Goal: Task Accomplishment & Management: Manage account settings

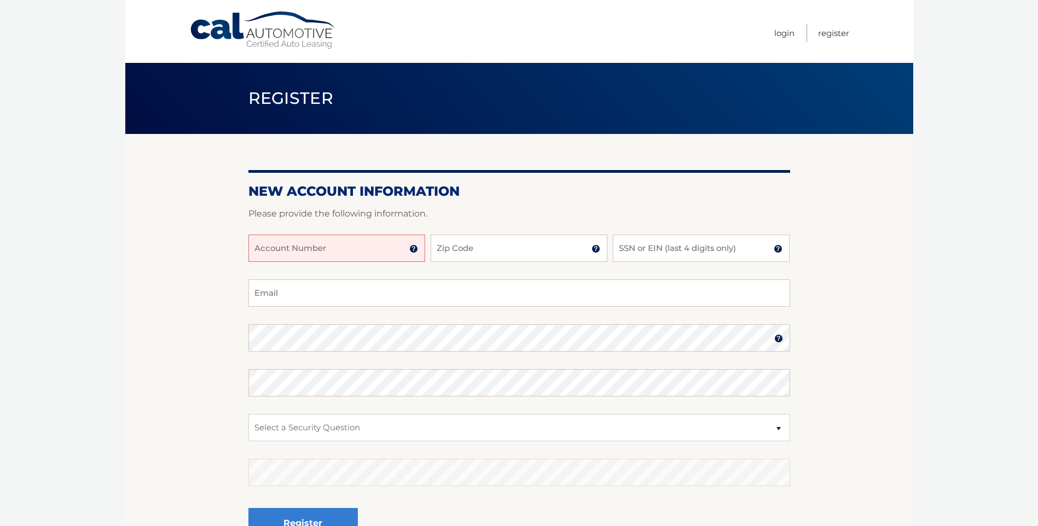
click at [340, 242] on input "Account Number" at bounding box center [336, 248] width 177 height 27
type input "44455975111"
click at [456, 247] on input "Zip Code" at bounding box center [519, 248] width 177 height 27
type input "11416"
click at [651, 246] on input "SSN or EIN (last 4 digits only)" at bounding box center [701, 248] width 177 height 27
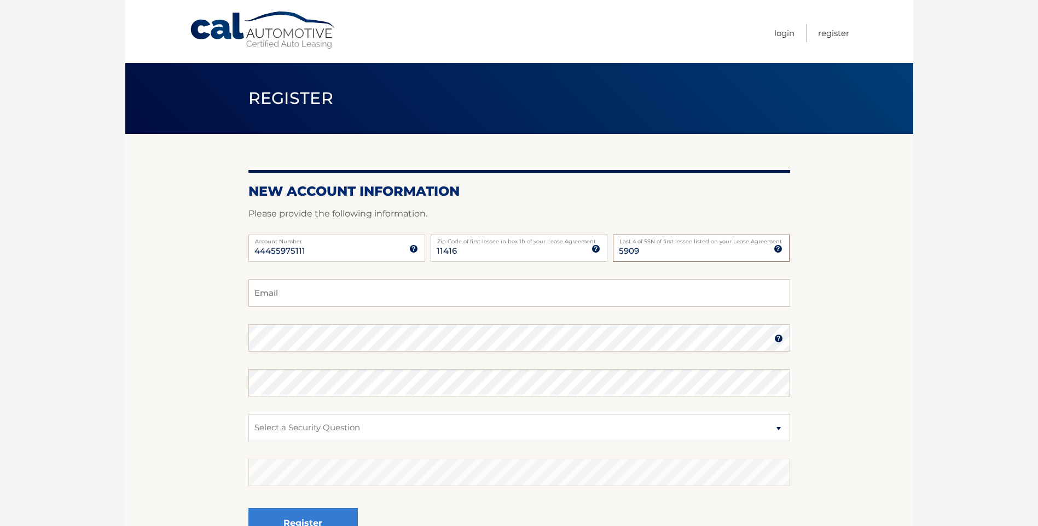
type input "5909"
click at [419, 300] on input "Email" at bounding box center [519, 293] width 542 height 27
type input "Melissa.rivera7594@gmail.com"
click at [318, 427] on select "Select a Security Question What was the name of your elementary school? What is…" at bounding box center [519, 427] width 542 height 27
select select "2"
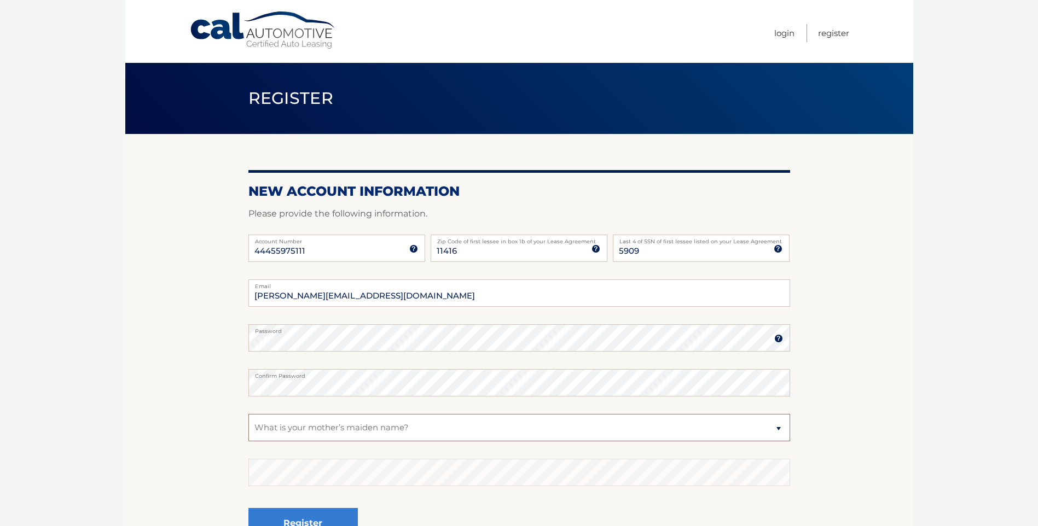
click at [248, 414] on select "Select a Security Question What was the name of your elementary school? What is…" at bounding box center [519, 427] width 542 height 27
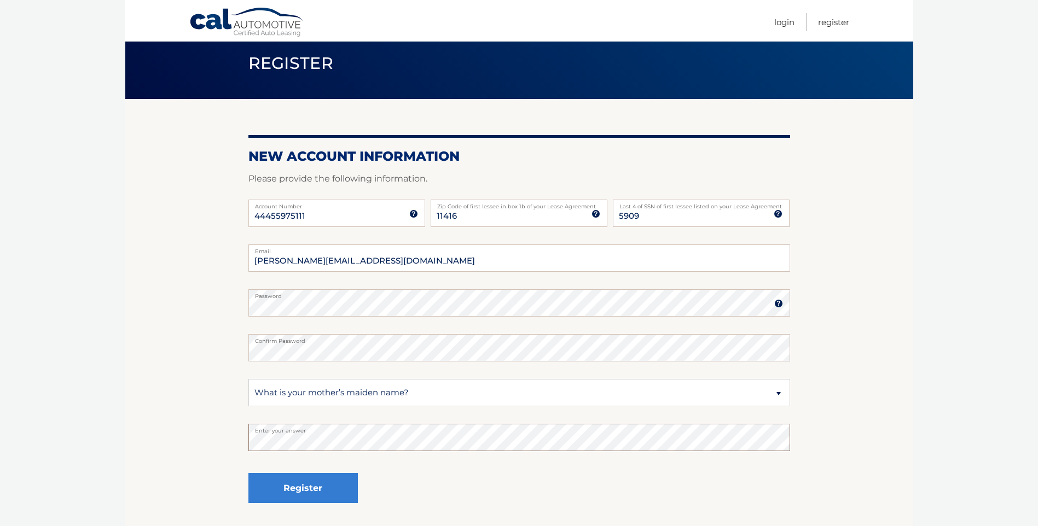
scroll to position [109, 0]
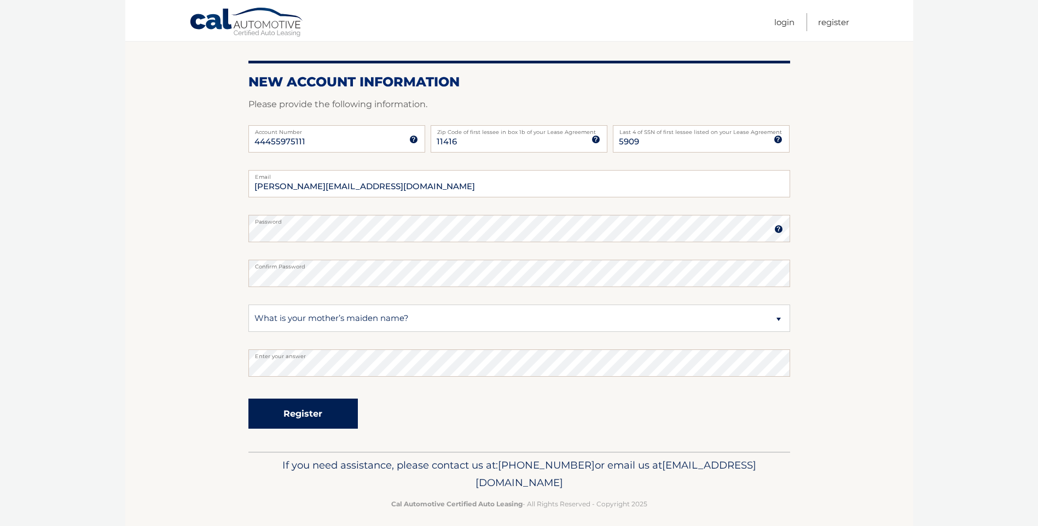
click at [332, 410] on button "Register" at bounding box center [302, 414] width 109 height 30
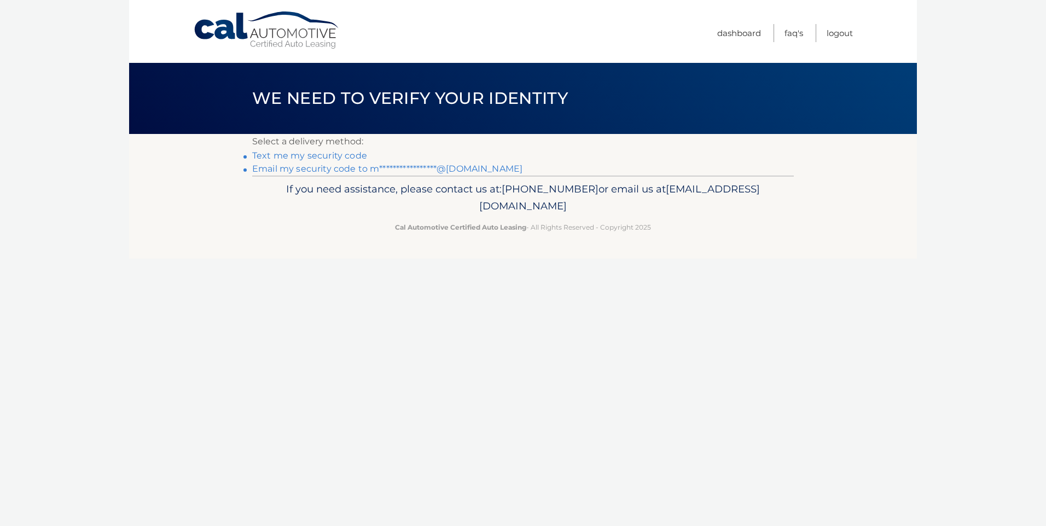
click at [338, 155] on link "Text me my security code" at bounding box center [309, 155] width 115 height 10
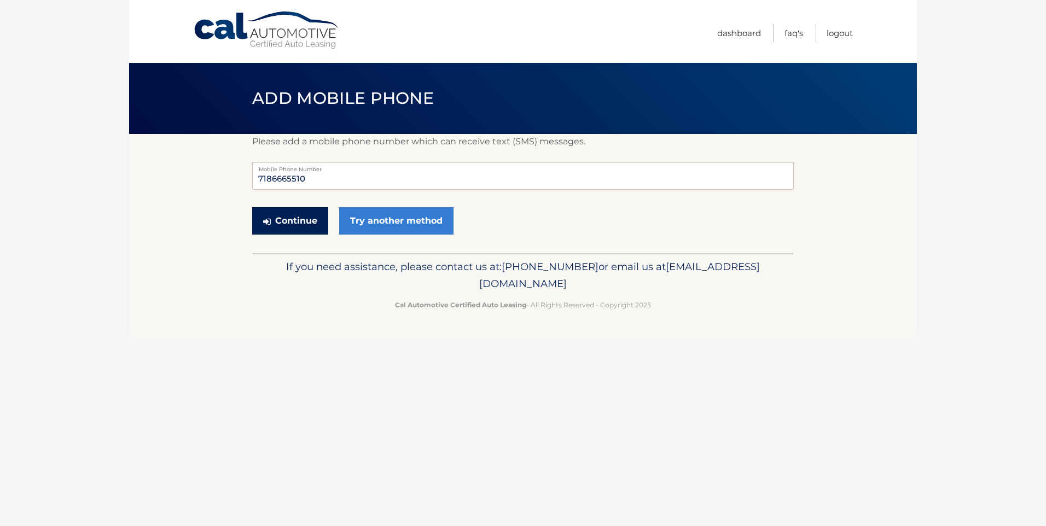
click at [299, 223] on button "Continue" at bounding box center [290, 220] width 76 height 27
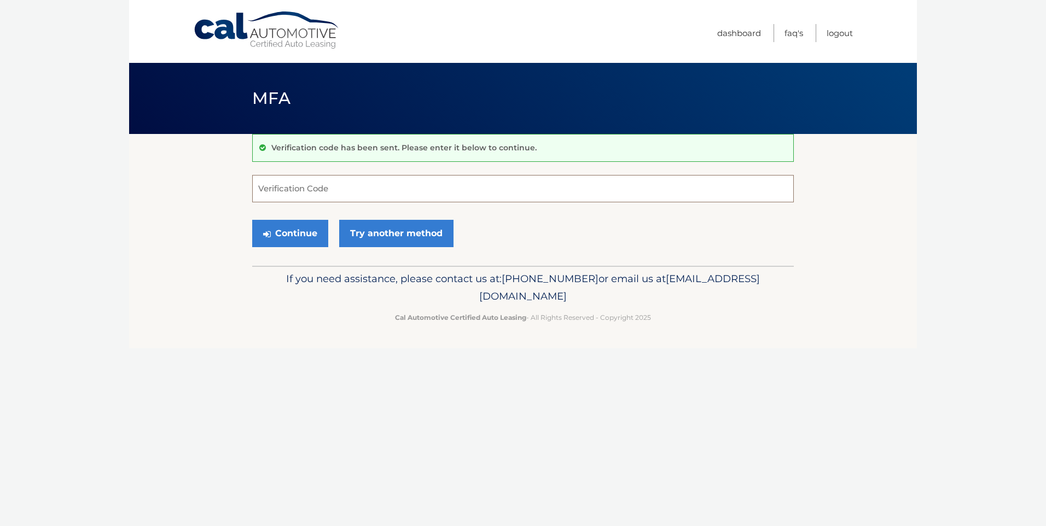
click at [364, 188] on input "Verification Code" at bounding box center [523, 188] width 542 height 27
type input "063381"
click at [297, 235] on button "Continue" at bounding box center [290, 233] width 76 height 27
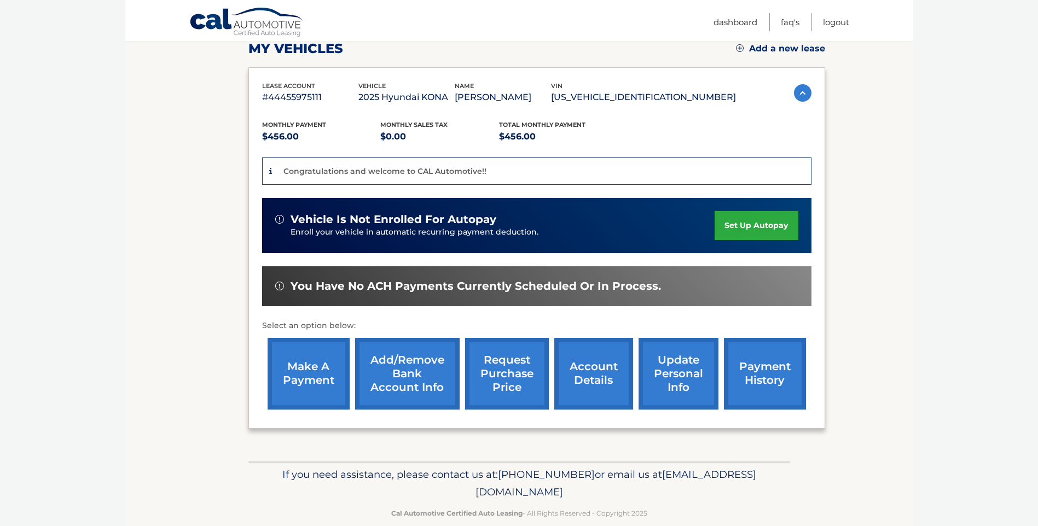
scroll to position [164, 0]
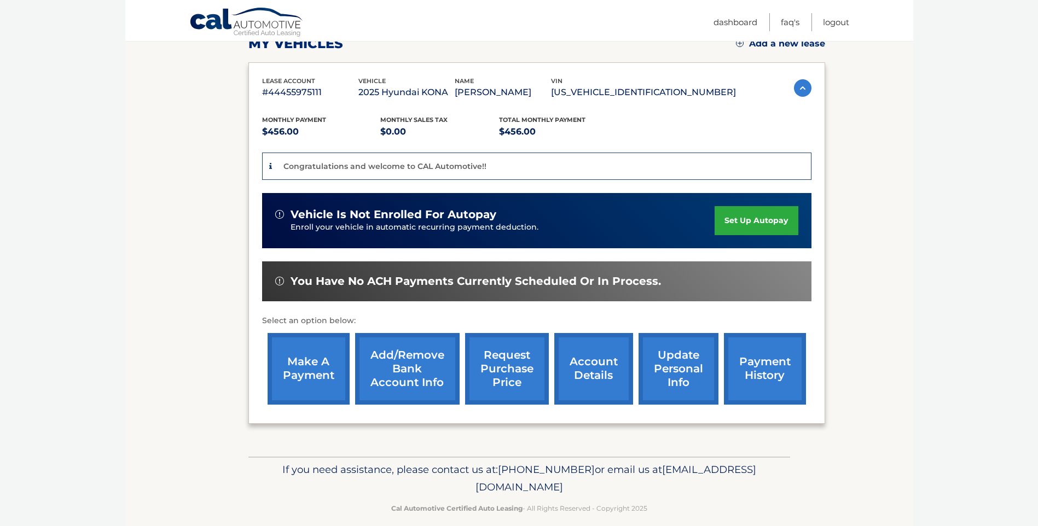
click at [746, 232] on link "set up autopay" at bounding box center [756, 220] width 83 height 29
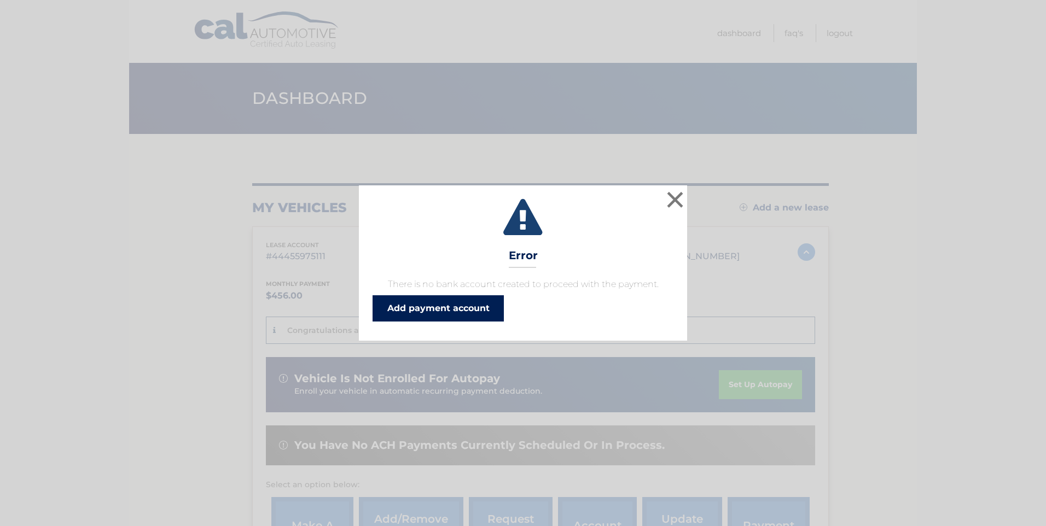
click at [463, 306] on link "Add payment account" at bounding box center [438, 308] width 131 height 26
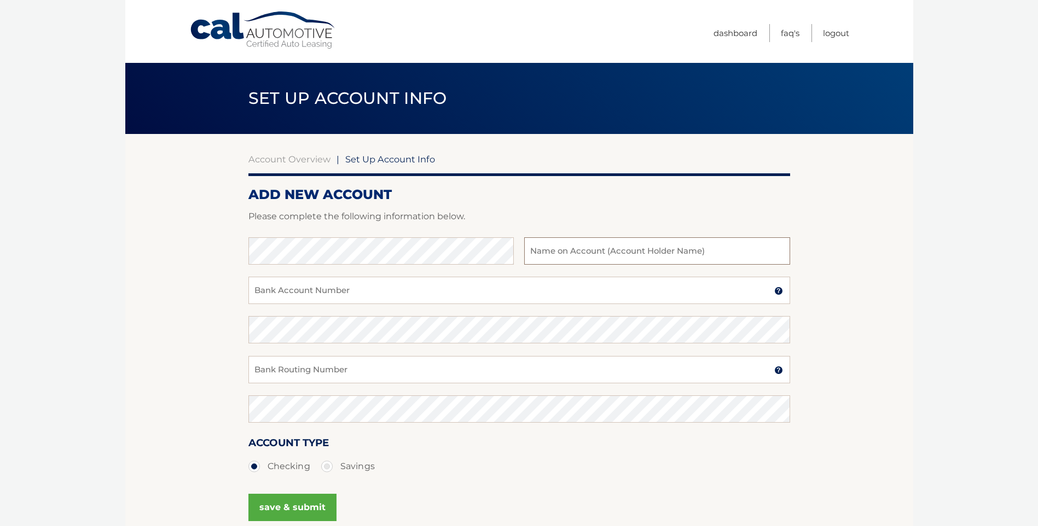
click at [599, 256] on input "text" at bounding box center [656, 250] width 265 height 27
type input "[PERSON_NAME]"
click at [515, 287] on input "Bank Account Number" at bounding box center [519, 290] width 542 height 27
click at [366, 291] on input "Bank Account Number" at bounding box center [519, 290] width 542 height 27
type input "6809352864"
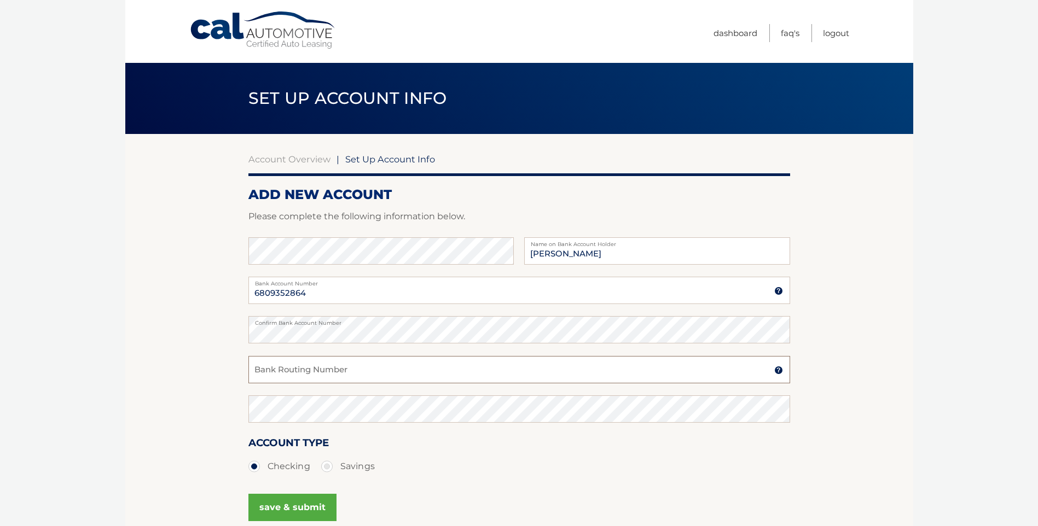
click at [338, 372] on input "Bank Routing Number" at bounding box center [519, 369] width 542 height 27
type input "026008811"
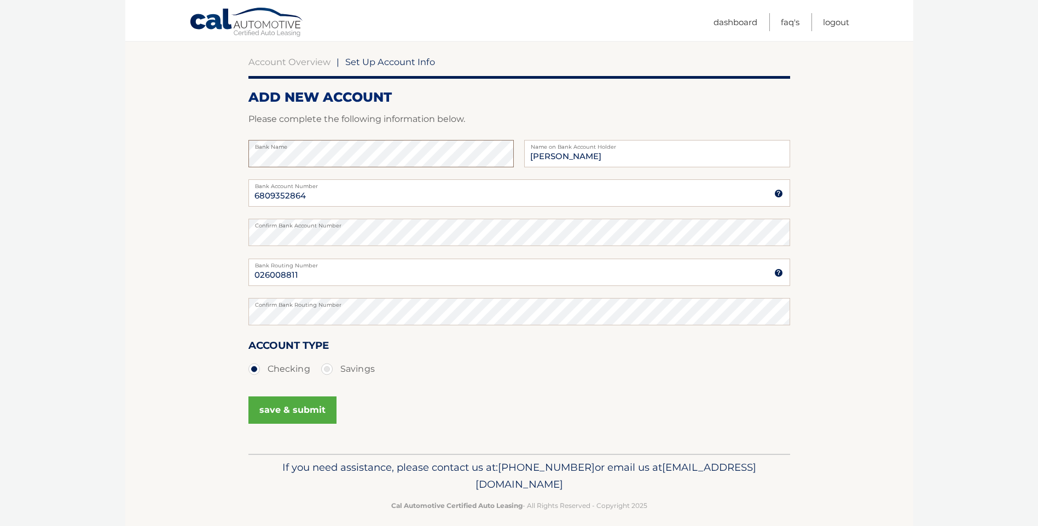
scroll to position [108, 0]
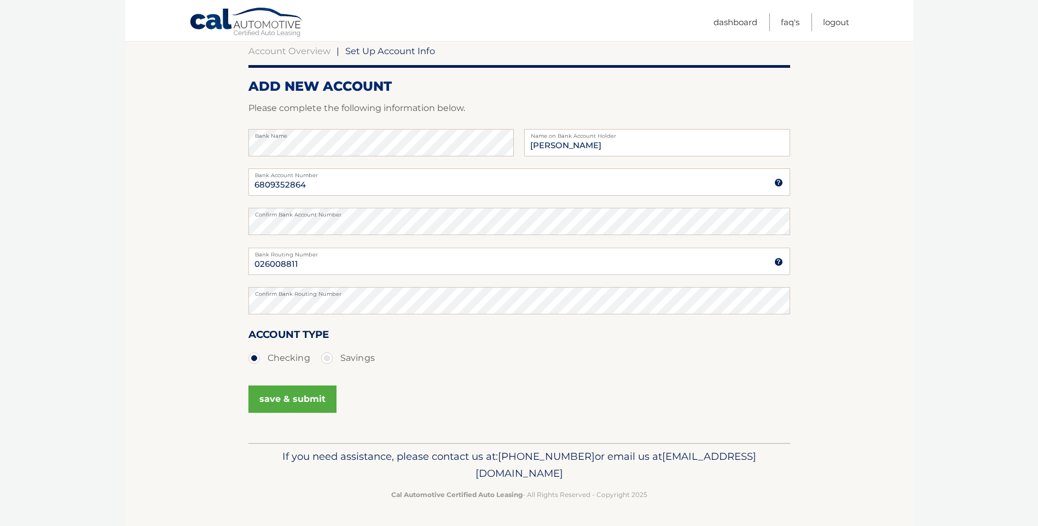
click at [288, 404] on button "save & submit" at bounding box center [292, 399] width 88 height 27
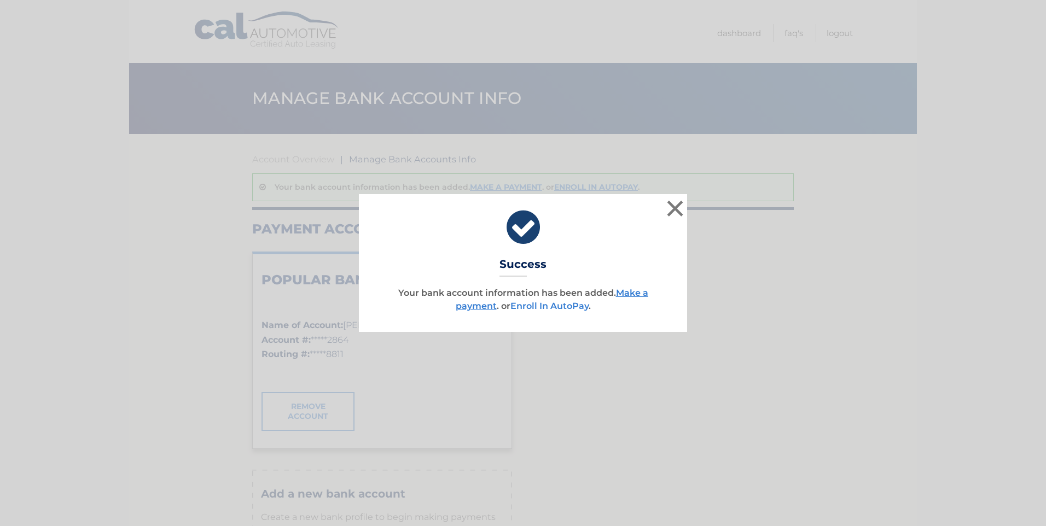
click at [570, 305] on link "Enroll In AutoPay" at bounding box center [550, 306] width 78 height 10
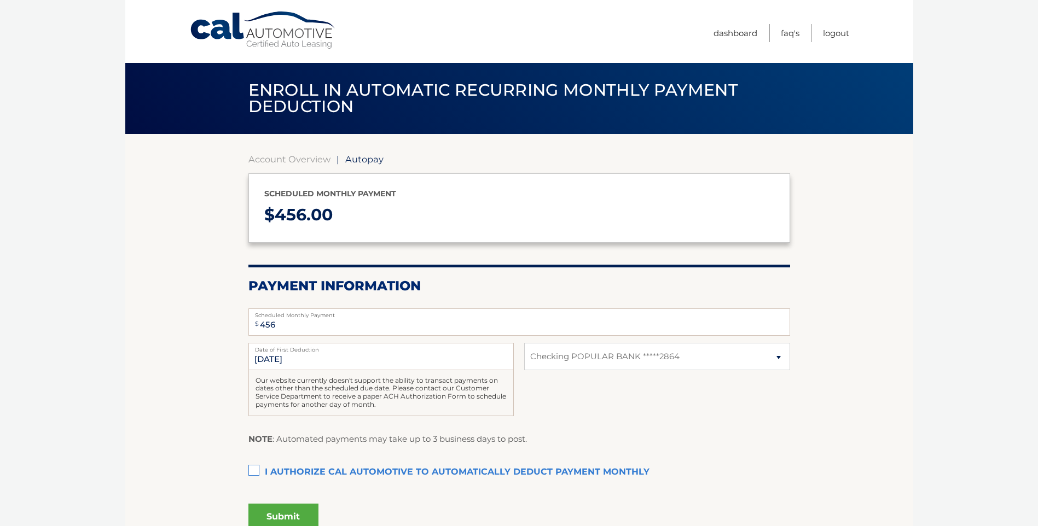
select select "MDZiZTNjNDktNWMyZi00ZWQ2LThlZmEtZmYzNjFmZWMxMDJh"
click at [249, 470] on label "I authorize cal automotive to automatically deduct payment monthly This checkbo…" at bounding box center [519, 473] width 542 height 22
click at [0, 0] on input "I authorize cal automotive to automatically deduct payment monthly This checkbo…" at bounding box center [0, 0] width 0 height 0
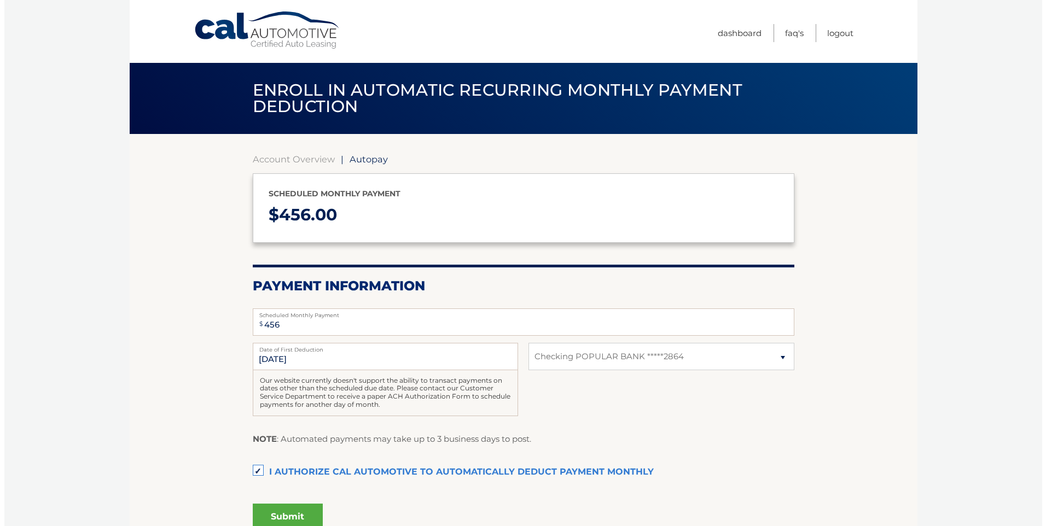
scroll to position [55, 0]
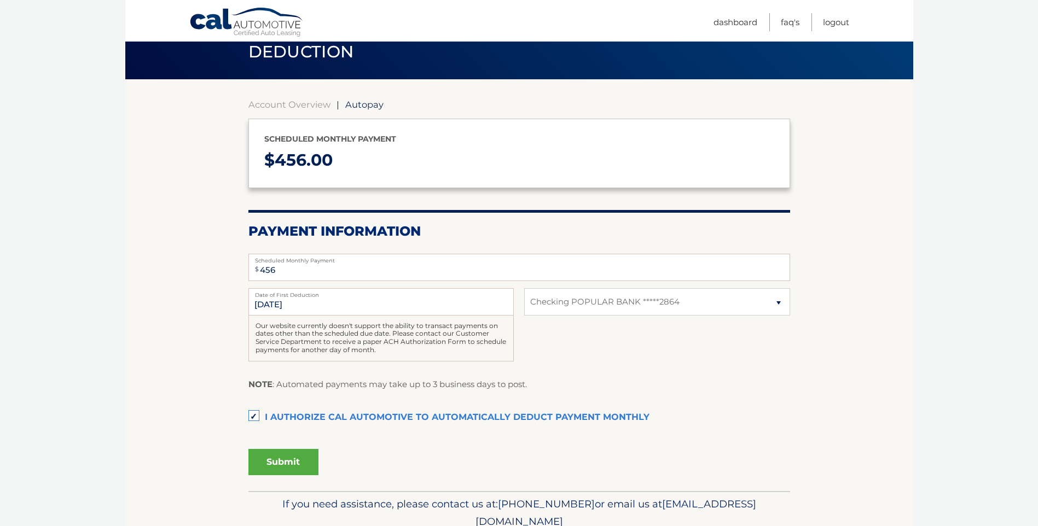
click at [275, 459] on button "Submit" at bounding box center [283, 462] width 70 height 26
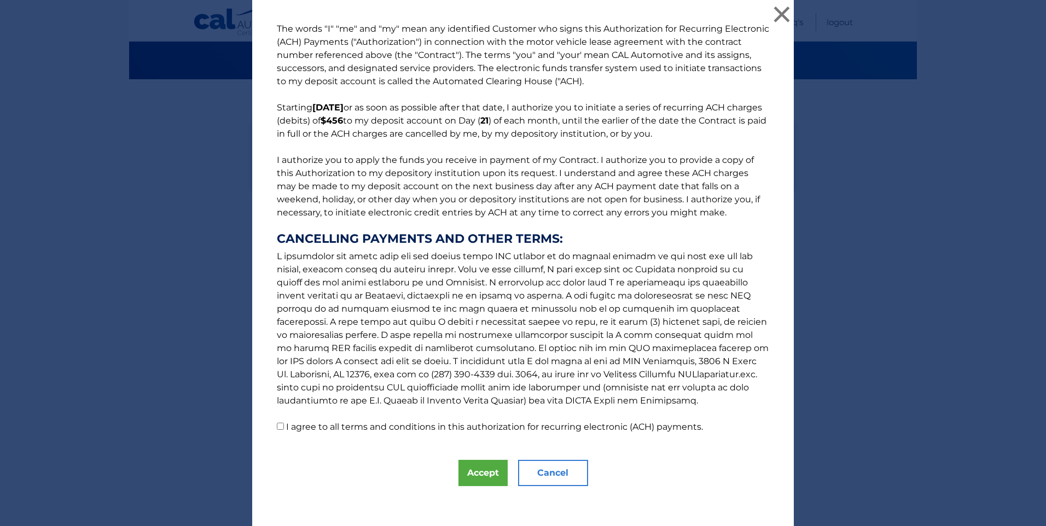
click at [278, 427] on input "I agree to all terms and conditions in this authorization for recurring electro…" at bounding box center [280, 426] width 7 height 7
checkbox input "true"
click at [477, 474] on button "Accept" at bounding box center [483, 473] width 49 height 26
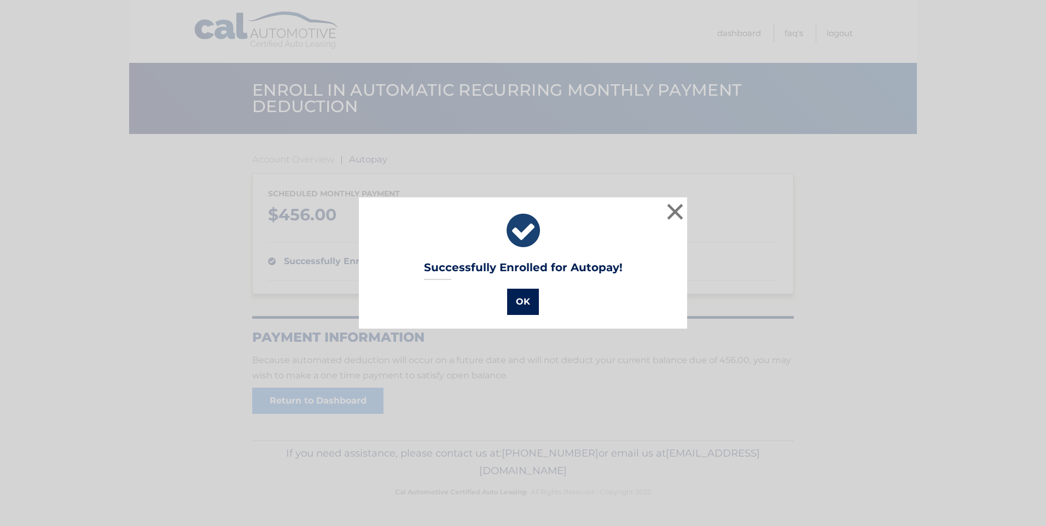
click at [514, 306] on button "OK" at bounding box center [523, 302] width 32 height 26
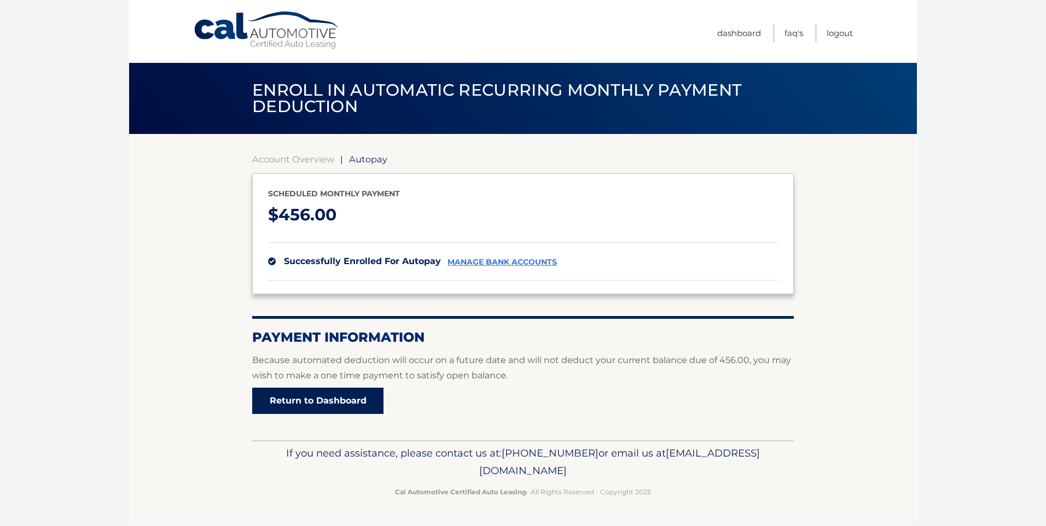
click at [350, 396] on link "Return to Dashboard" at bounding box center [317, 401] width 131 height 26
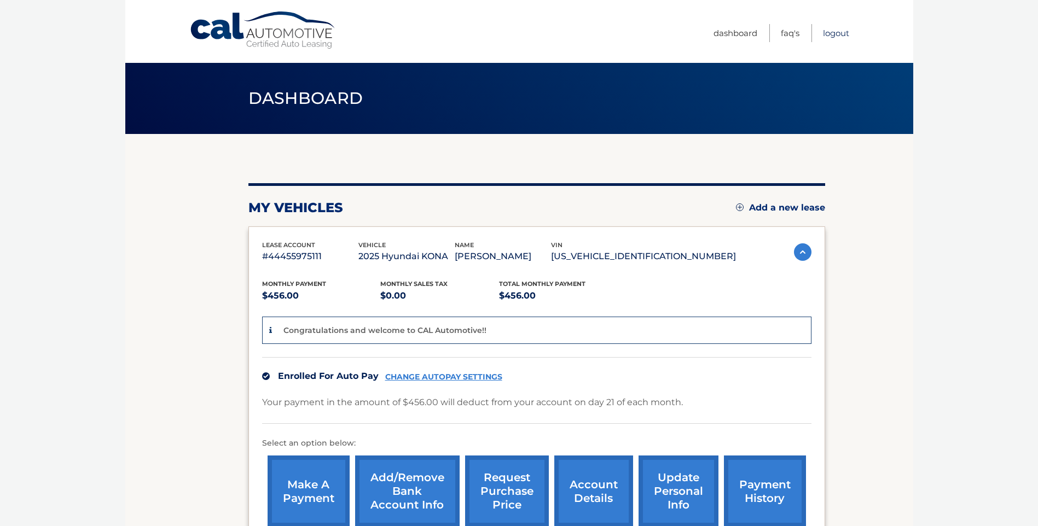
click at [838, 34] on link "Logout" at bounding box center [836, 33] width 26 height 18
